Goal: Information Seeking & Learning: Check status

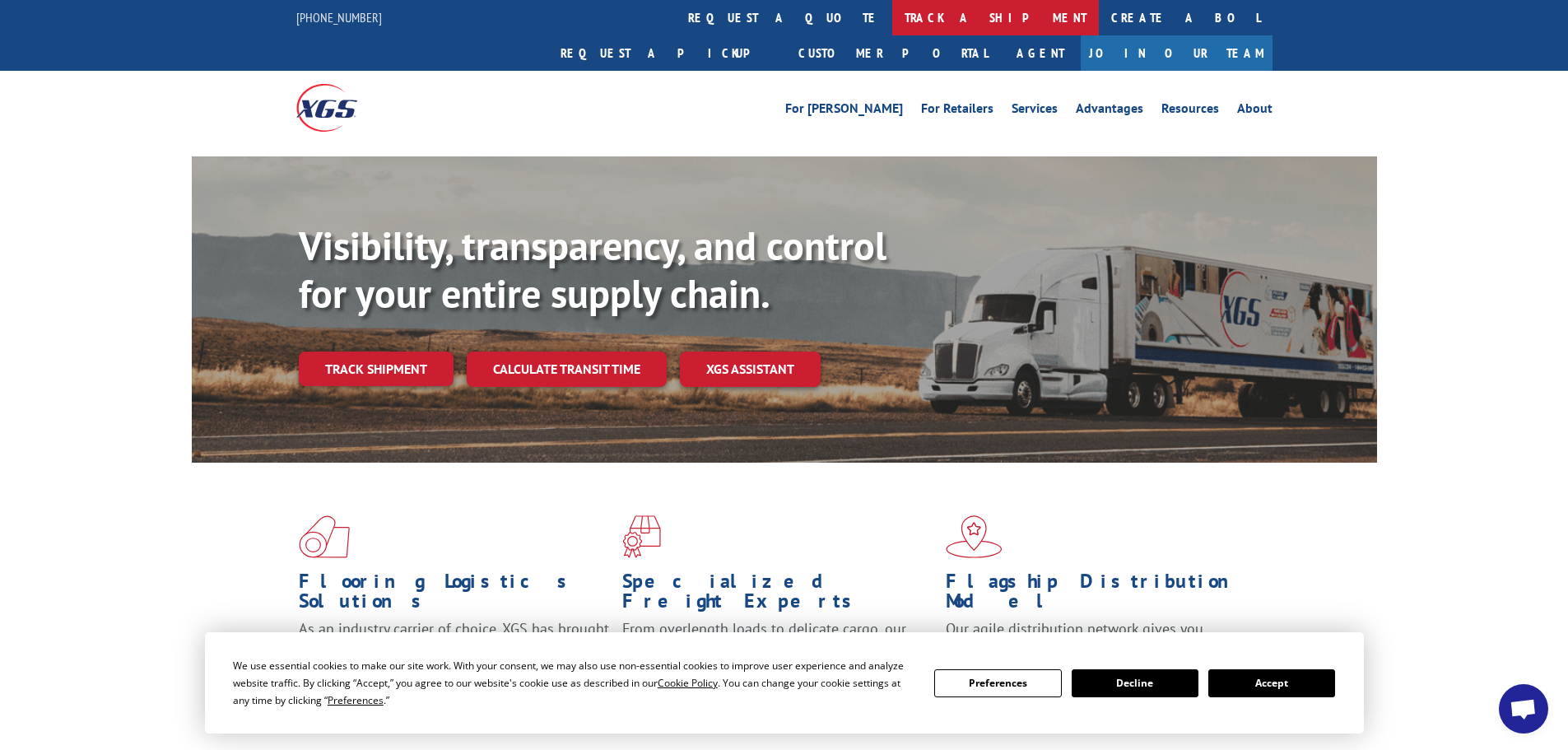
click at [892, 23] on link "track a shipment" at bounding box center [995, 18] width 206 height 36
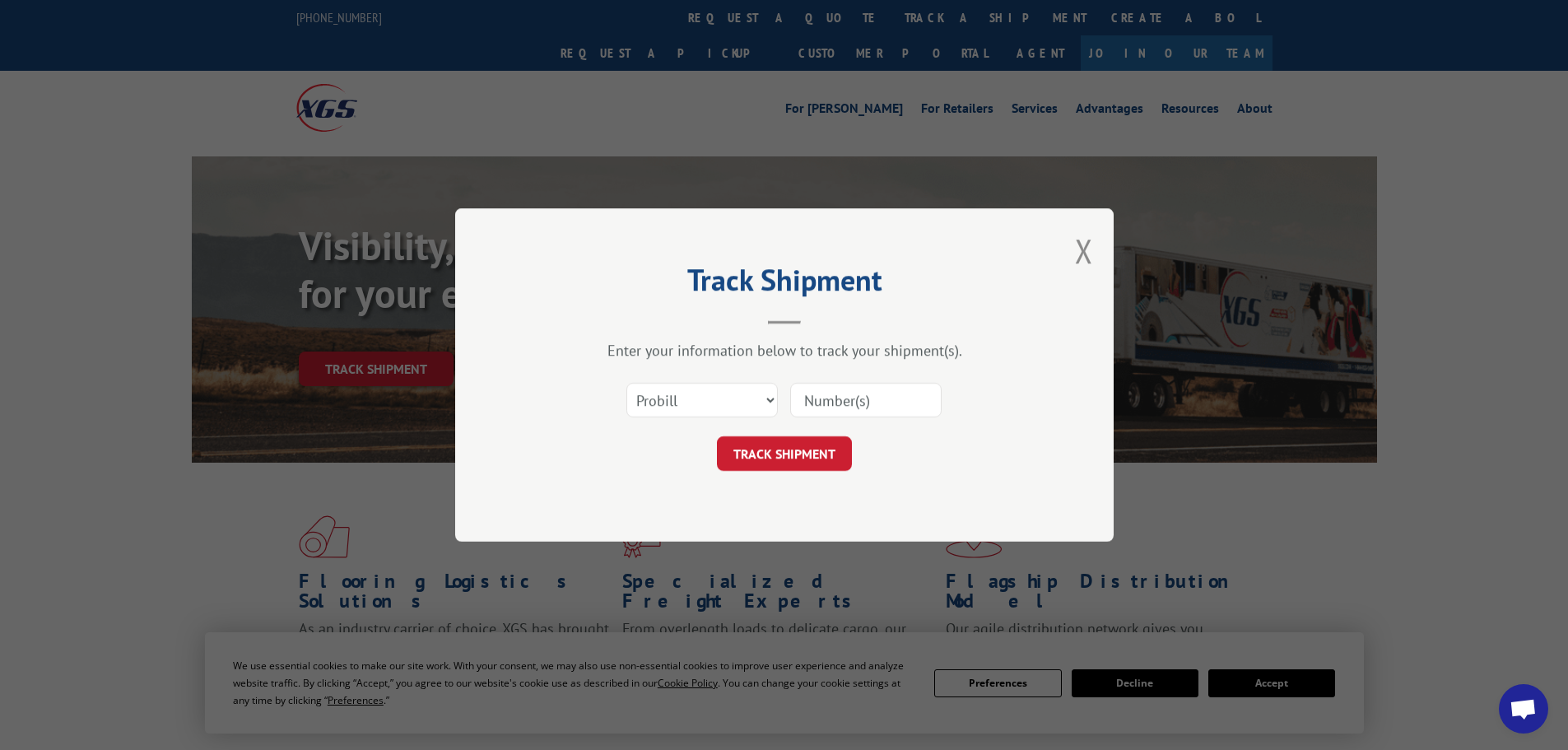
click at [859, 391] on input at bounding box center [865, 400] width 151 height 35
paste input "535219"
type input "535219"
click at [717, 436] on button "TRACK SHIPMENT" at bounding box center [784, 453] width 135 height 35
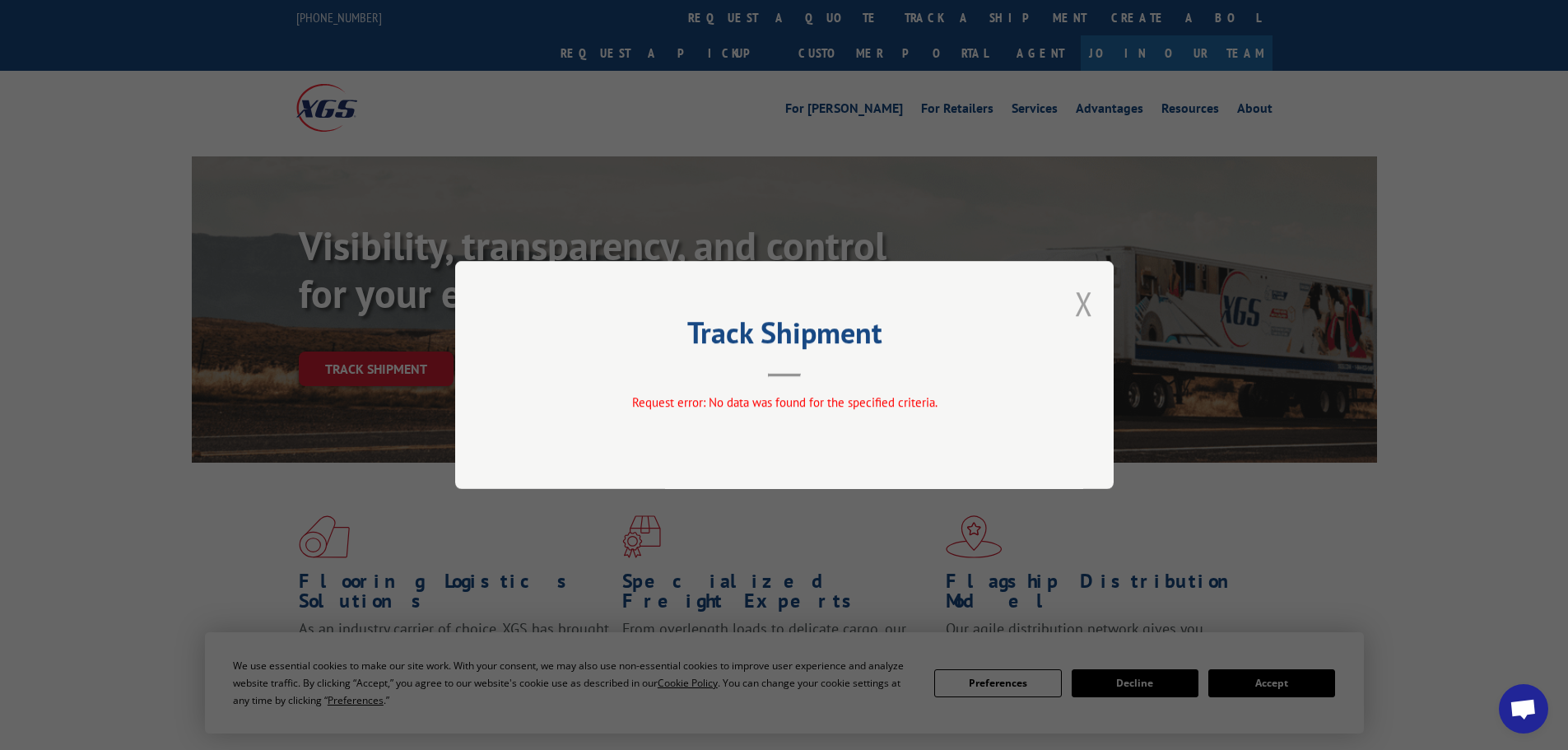
click at [1083, 303] on button "Close modal" at bounding box center [1083, 303] width 18 height 43
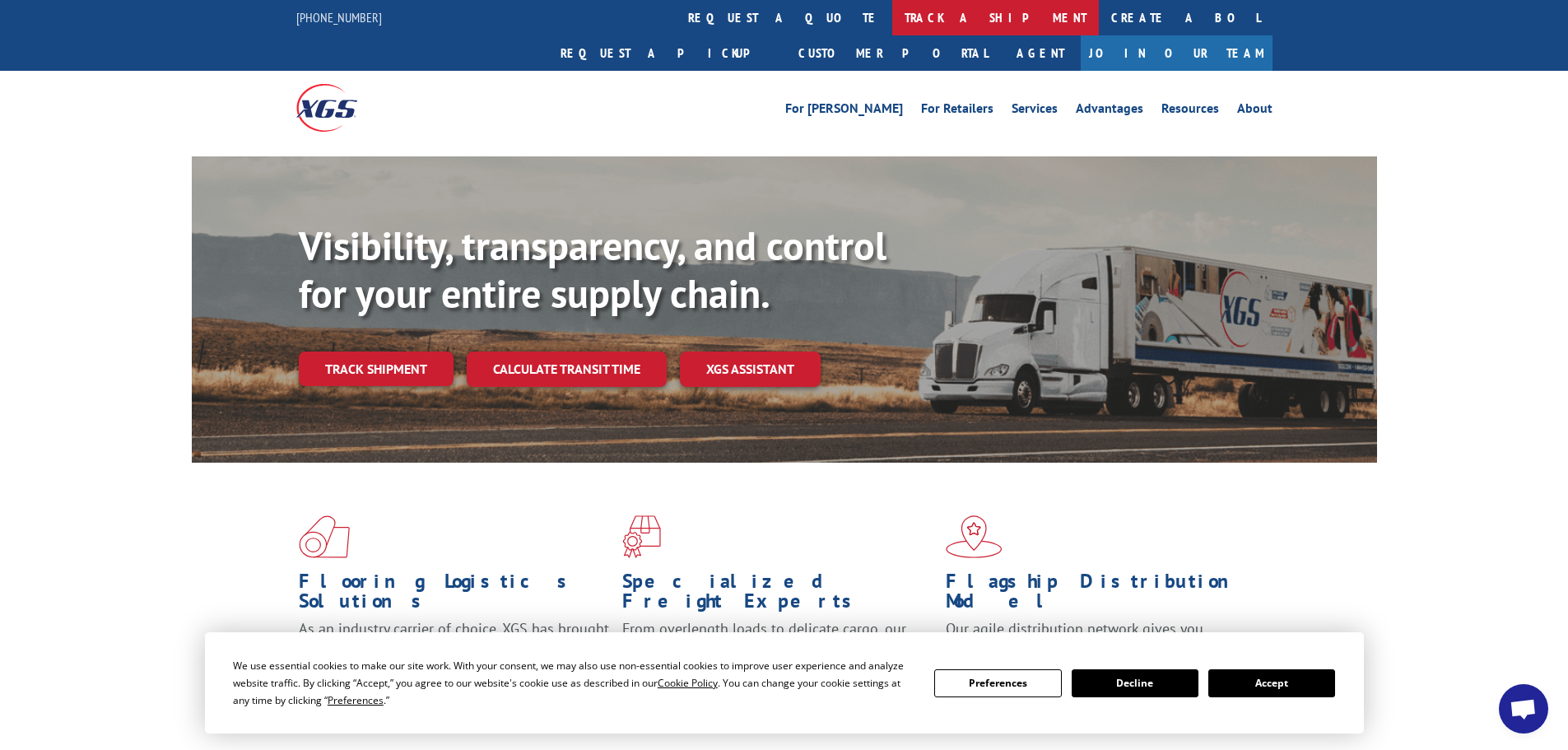
click at [892, 4] on link "track a shipment" at bounding box center [995, 18] width 206 height 36
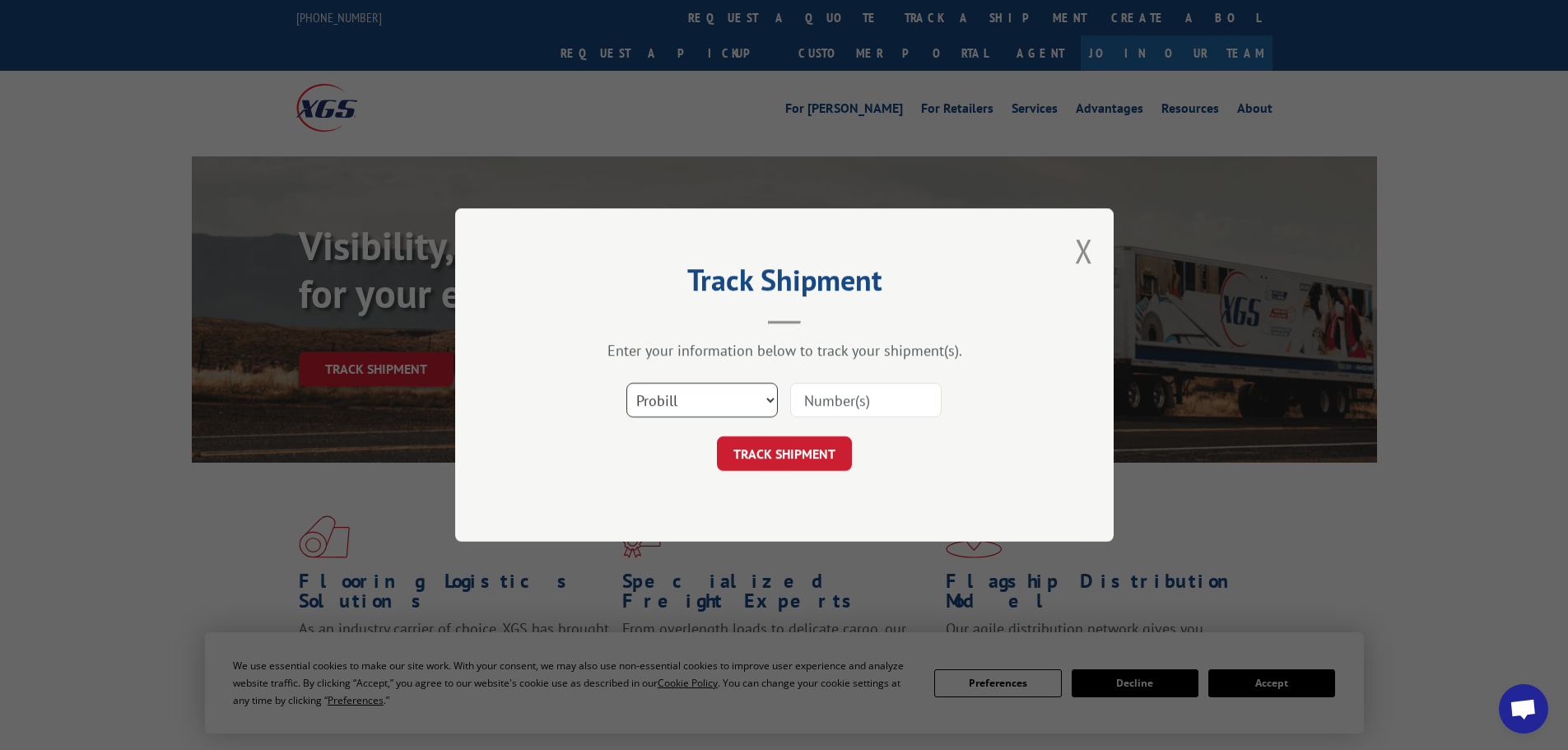
click at [706, 405] on select "Select category... Probill BOL PO" at bounding box center [702, 400] width 151 height 35
select select "po"
click at [627, 383] on select "Select category... Probill BOL PO" at bounding box center [702, 400] width 151 height 35
click at [862, 400] on input at bounding box center [865, 400] width 151 height 35
paste input "42502863"
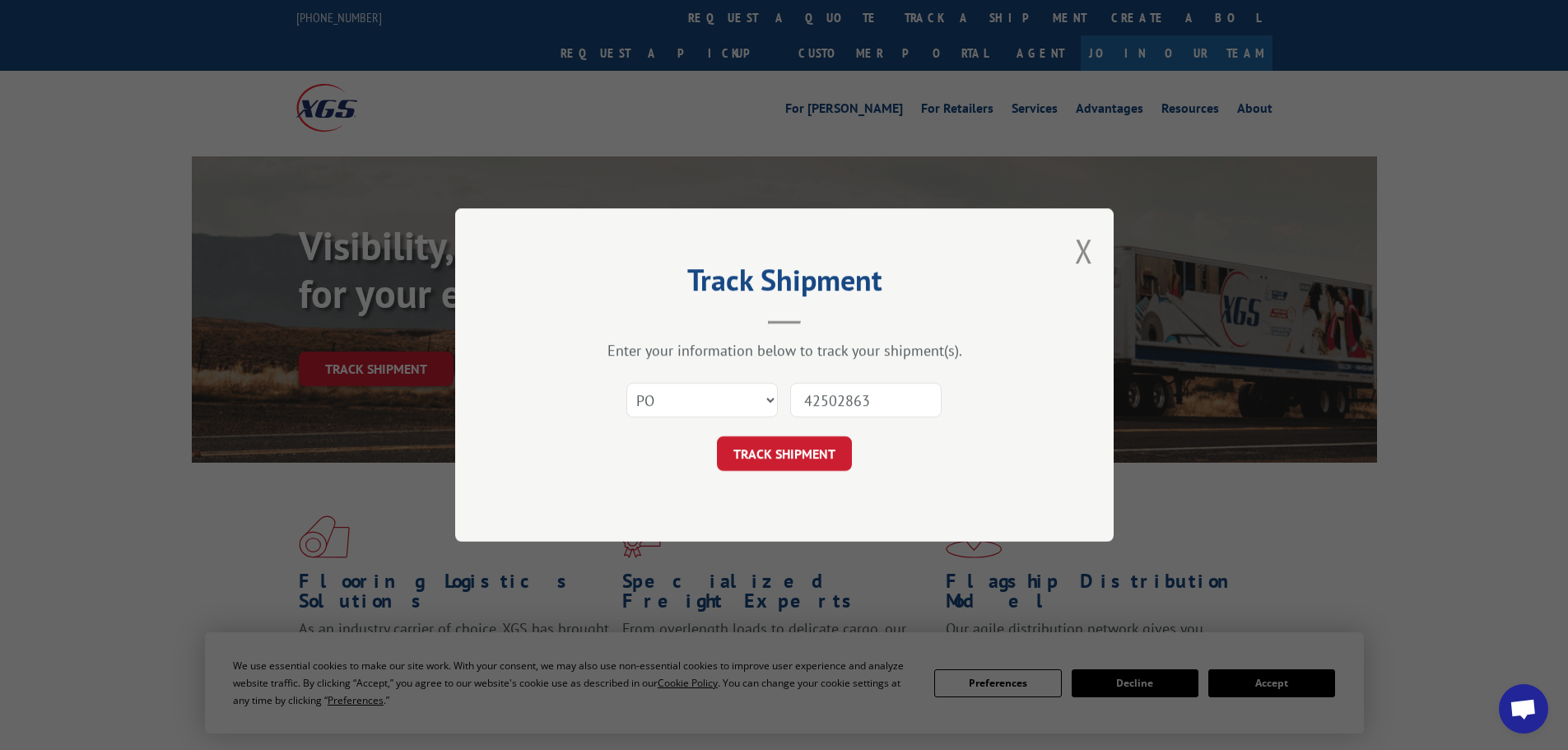
type input "42502863"
click at [717, 436] on button "TRACK SHIPMENT" at bounding box center [784, 453] width 135 height 35
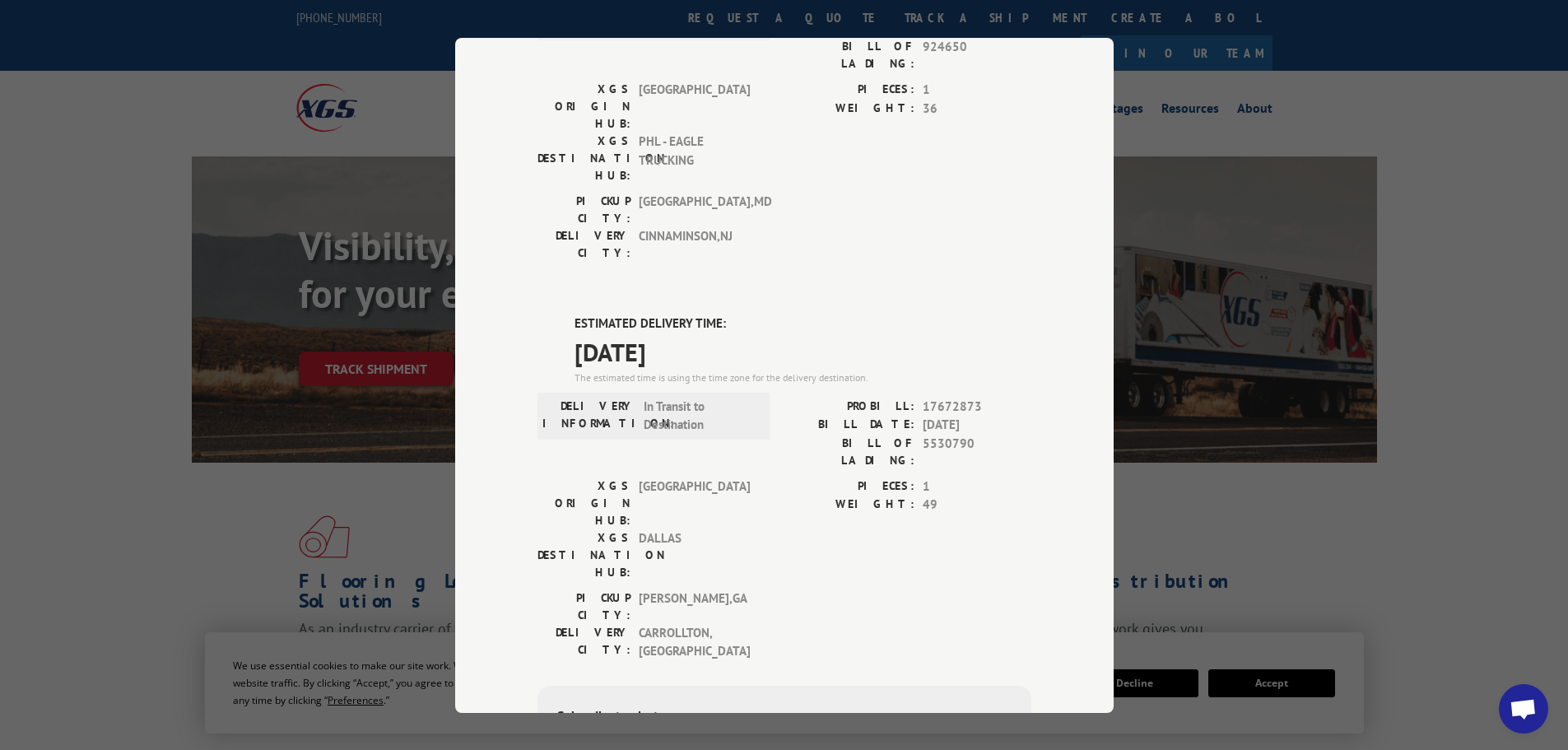
scroll to position [247, 0]
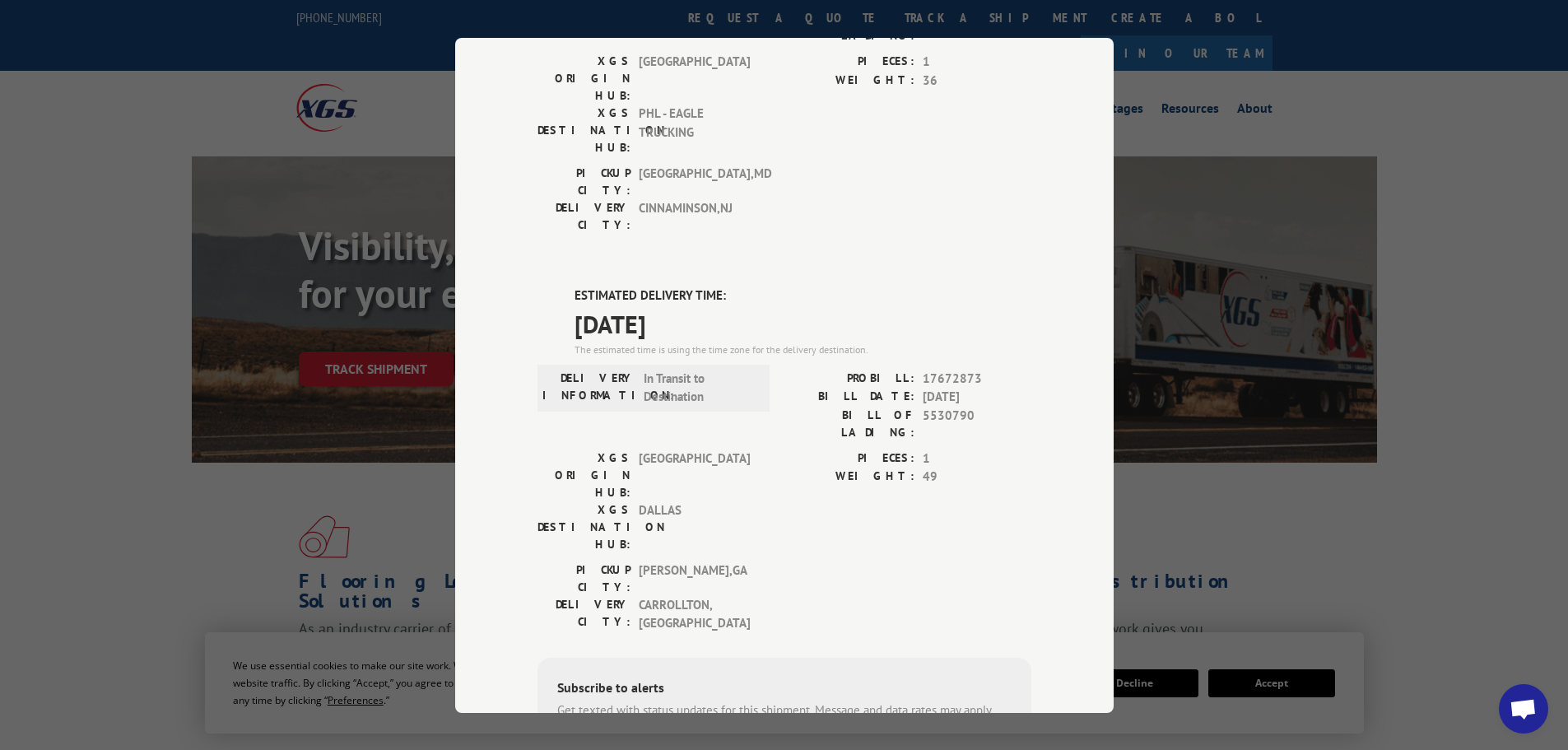
click at [940, 369] on span "17672873" at bounding box center [977, 378] width 109 height 19
click at [942, 388] on span "[DATE]" at bounding box center [977, 397] width 109 height 19
click at [942, 286] on div "ESTIMATED DELIVERY TIME: [DATE] The estimated time is using the time zone for t…" at bounding box center [784, 583] width 493 height 594
click at [944, 369] on span "17672873" at bounding box center [977, 378] width 109 height 19
click at [936, 369] on span "17672873" at bounding box center [977, 378] width 109 height 19
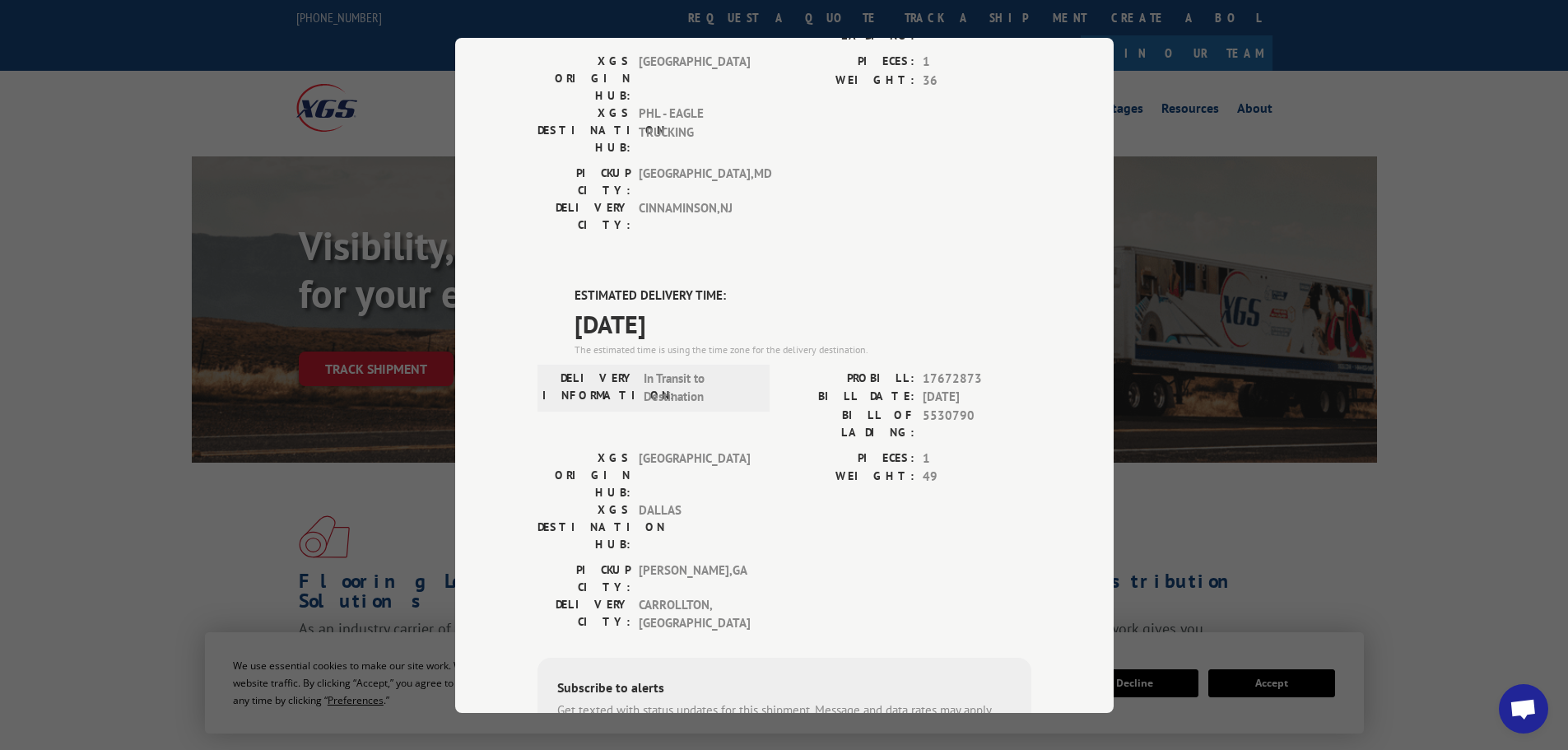
click at [693, 369] on span "In Transit to Destination" at bounding box center [699, 388] width 112 height 38
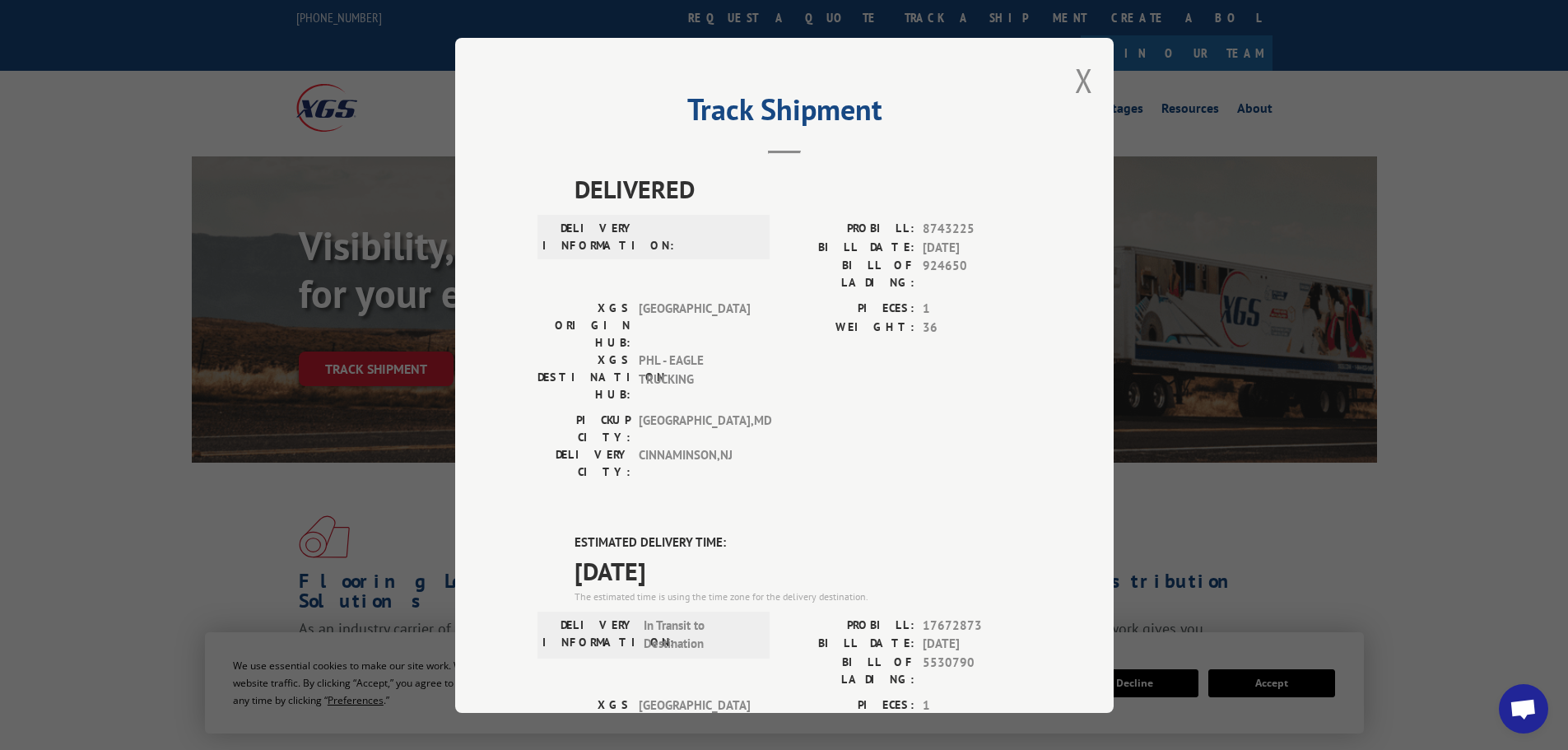
scroll to position [330, 0]
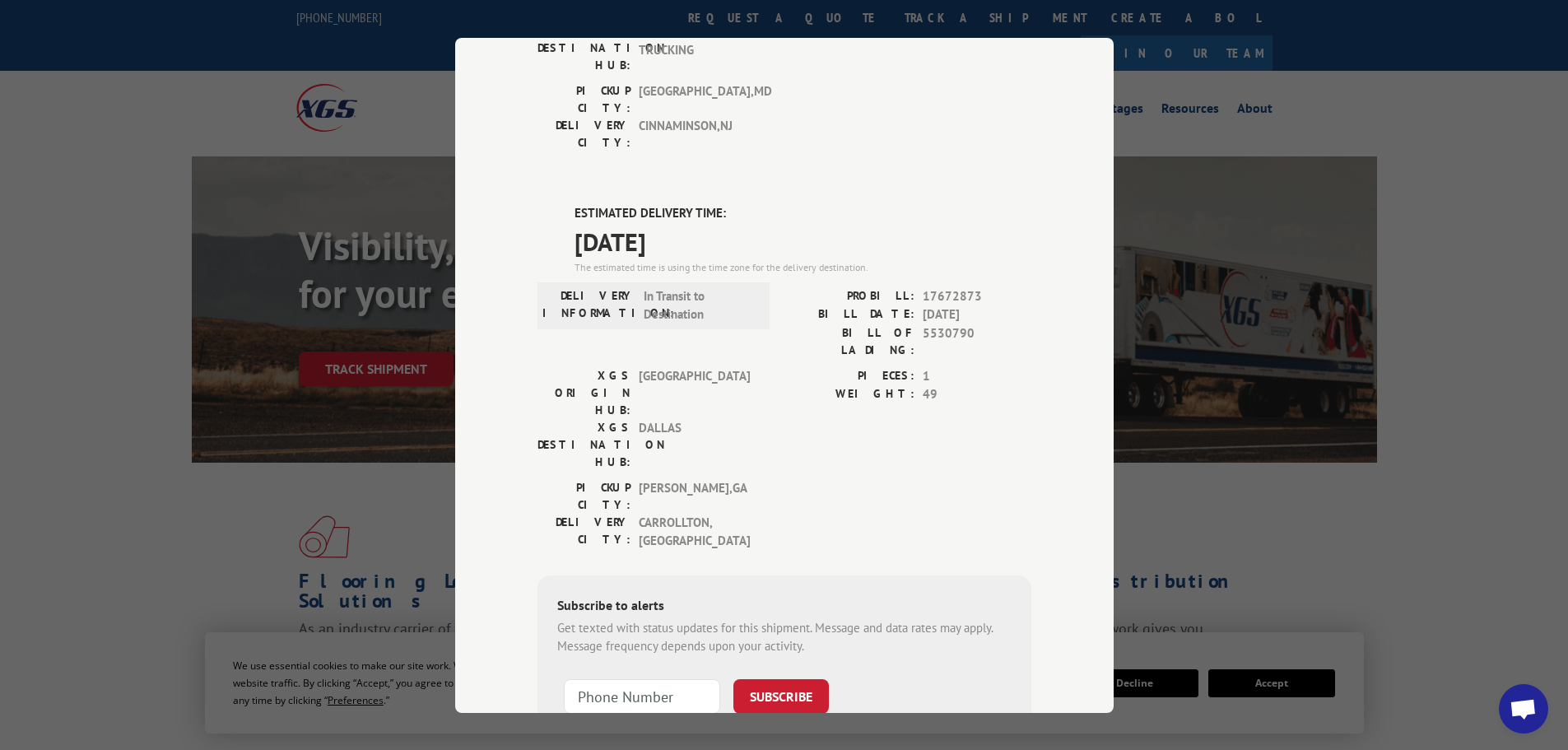
click at [689, 286] on span "In Transit to Destination" at bounding box center [699, 305] width 112 height 38
click at [948, 286] on span "17672873" at bounding box center [977, 295] width 109 height 19
click at [662, 286] on span "In Transit to Destination" at bounding box center [699, 305] width 112 height 38
click at [956, 286] on span "17672873" at bounding box center [977, 295] width 109 height 19
click at [664, 286] on span "In Transit to Destination" at bounding box center [699, 305] width 112 height 38
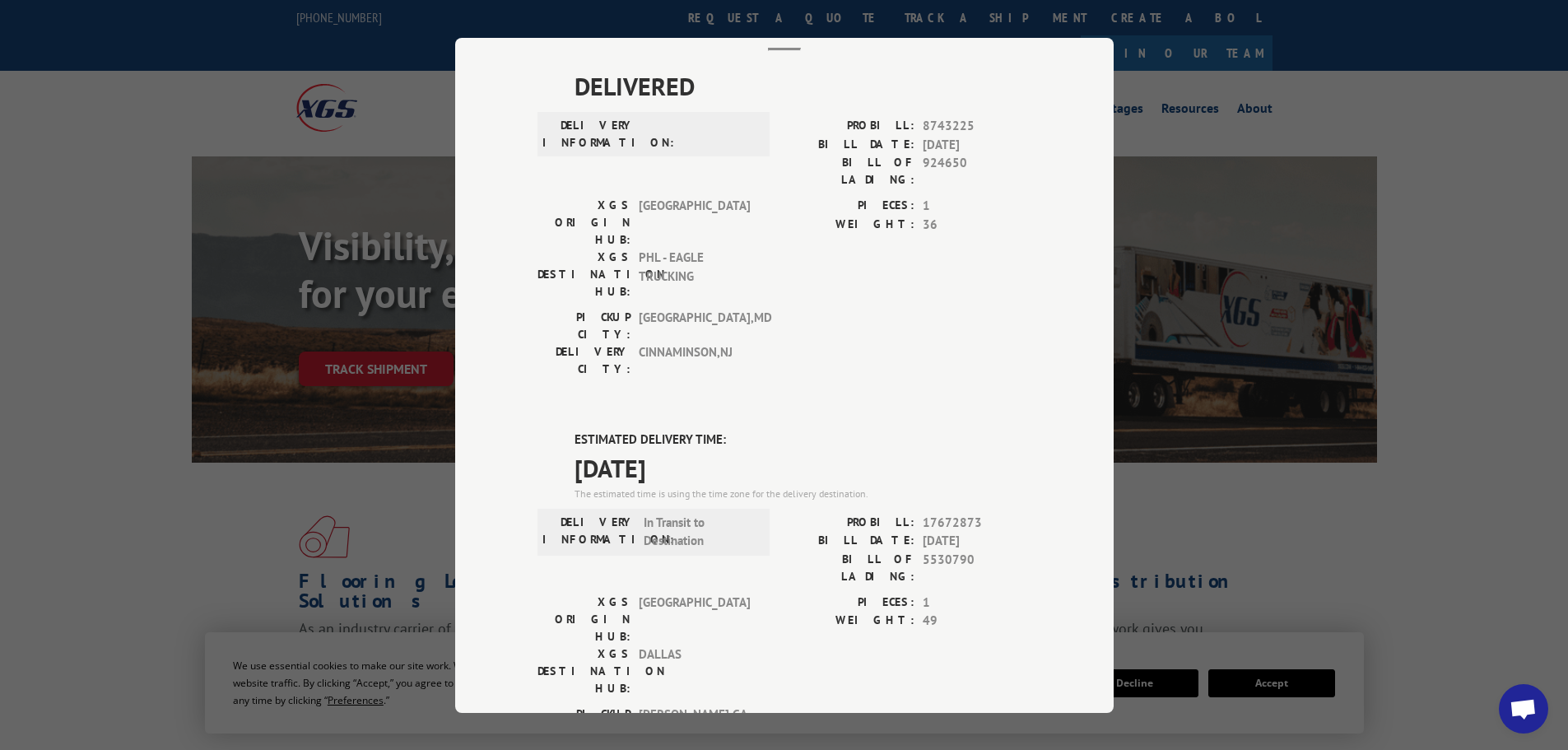
scroll to position [247, 0]
